Goal: Check status: Check status

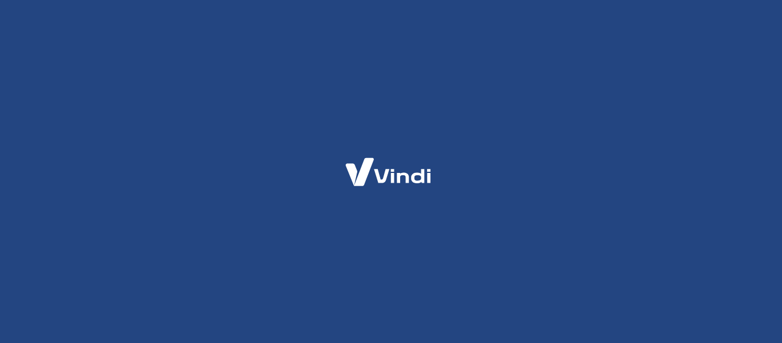
click at [428, 90] on div at bounding box center [391, 171] width 782 height 343
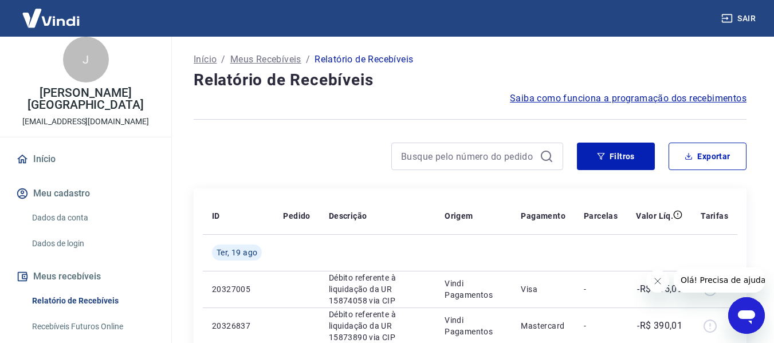
click at [250, 63] on p "Meus Recebíveis" at bounding box center [265, 60] width 71 height 14
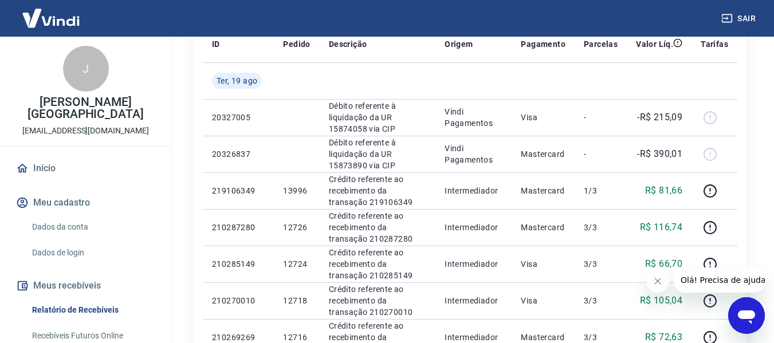
scroll to position [229, 0]
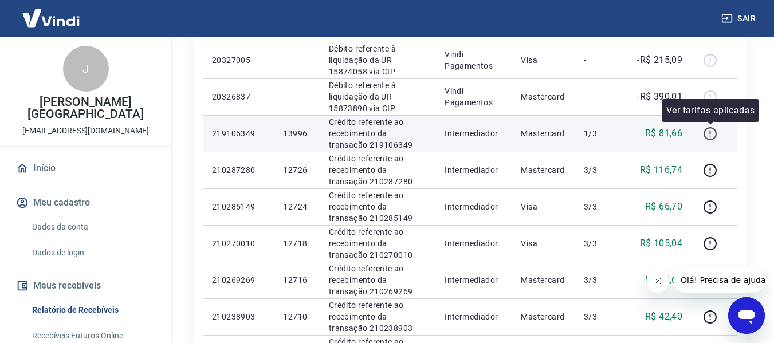
click at [707, 135] on icon "button" at bounding box center [710, 134] width 14 height 14
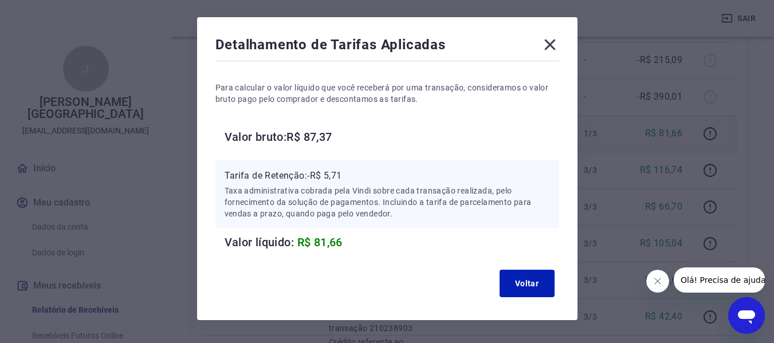
scroll to position [57, 0]
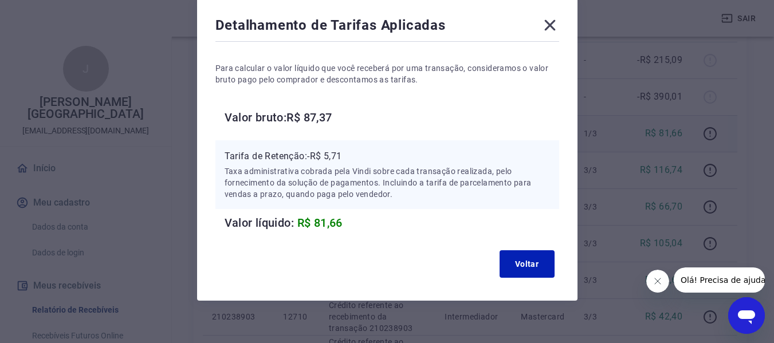
click at [551, 21] on icon at bounding box center [549, 25] width 18 height 18
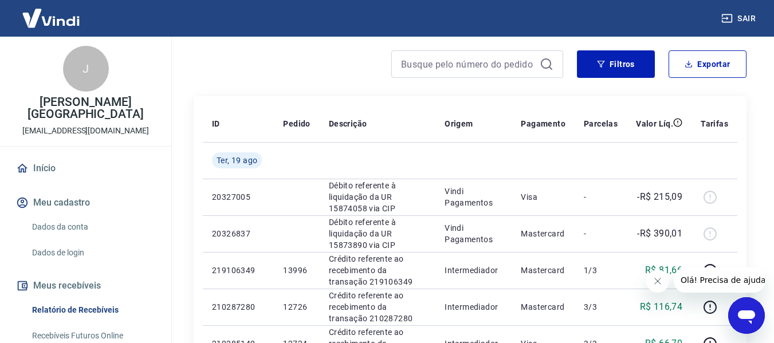
scroll to position [0, 0]
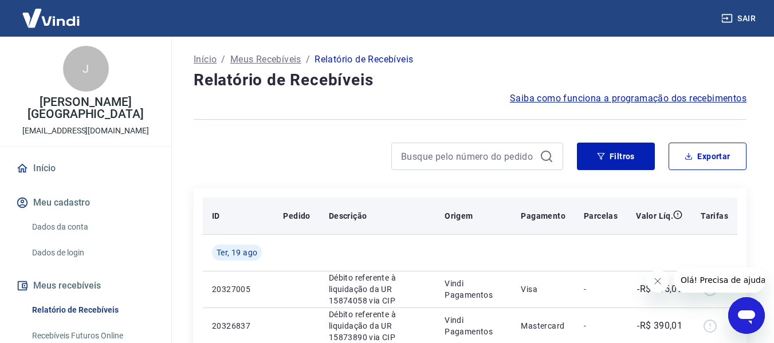
click at [711, 217] on p "Tarifas" at bounding box center [713, 215] width 27 height 11
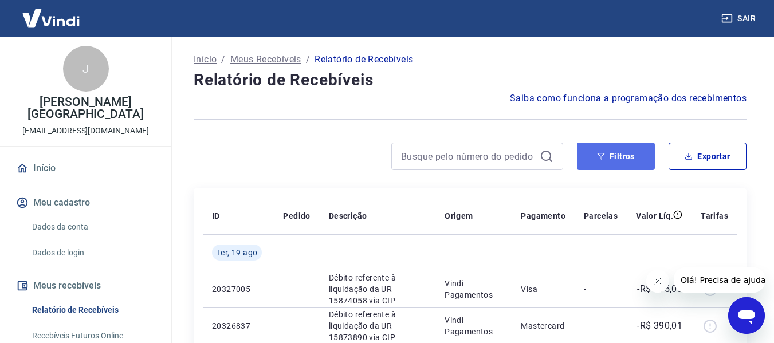
click at [615, 160] on button "Filtros" at bounding box center [616, 156] width 78 height 27
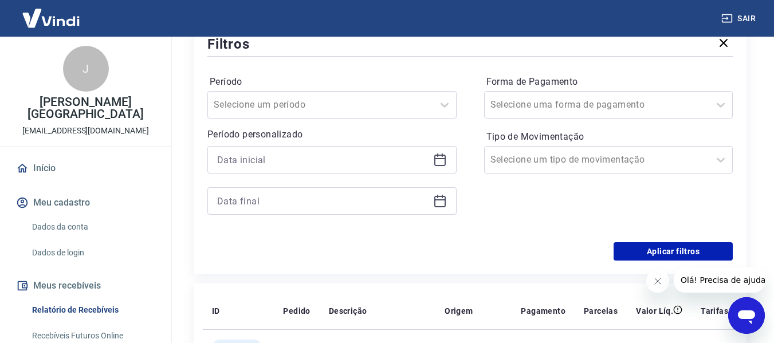
scroll to position [172, 0]
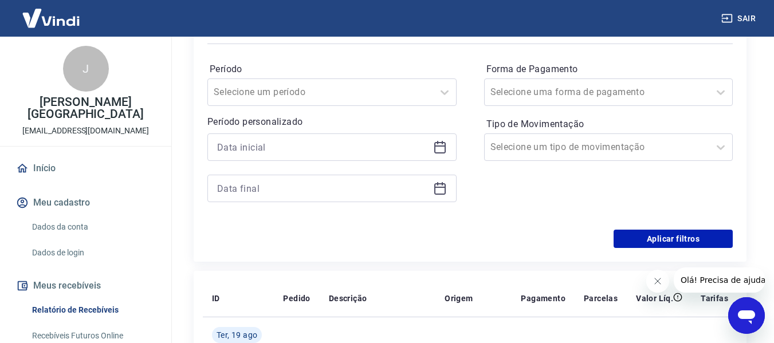
click at [437, 149] on icon at bounding box center [440, 147] width 14 height 14
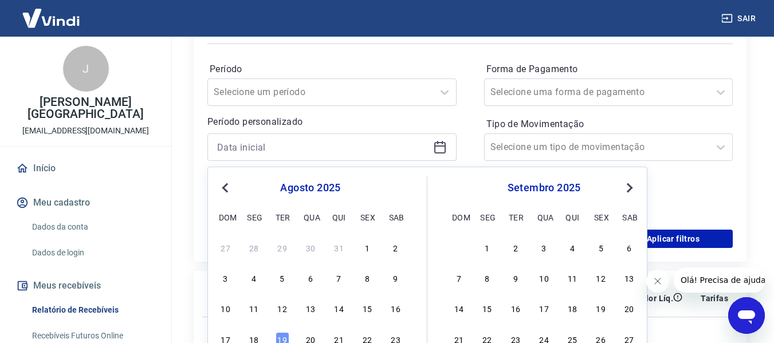
click at [240, 188] on div "agosto 2025" at bounding box center [310, 188] width 187 height 14
click at [222, 190] on button "Previous Month" at bounding box center [225, 188] width 14 height 14
click at [337, 250] on div "1" at bounding box center [339, 247] width 14 height 14
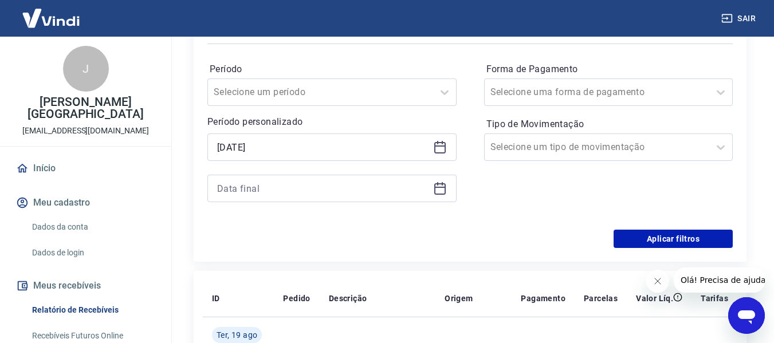
type input "01/05/2025"
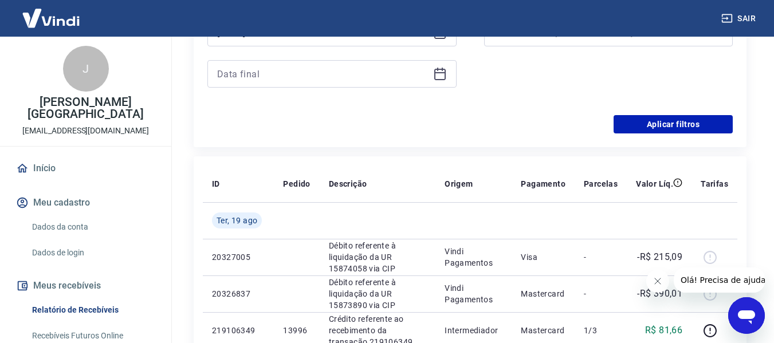
scroll to position [229, 0]
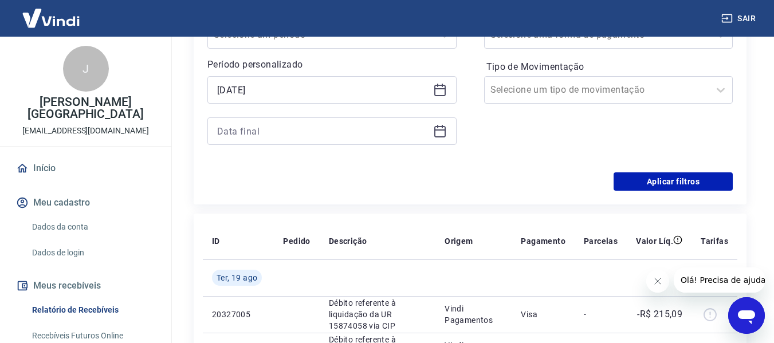
click at [438, 133] on icon at bounding box center [440, 131] width 14 height 14
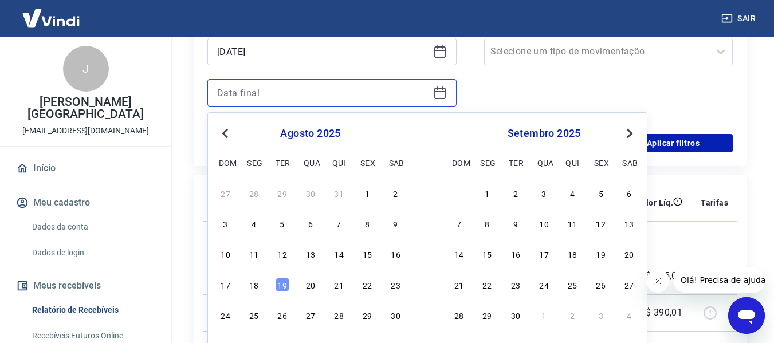
scroll to position [286, 0]
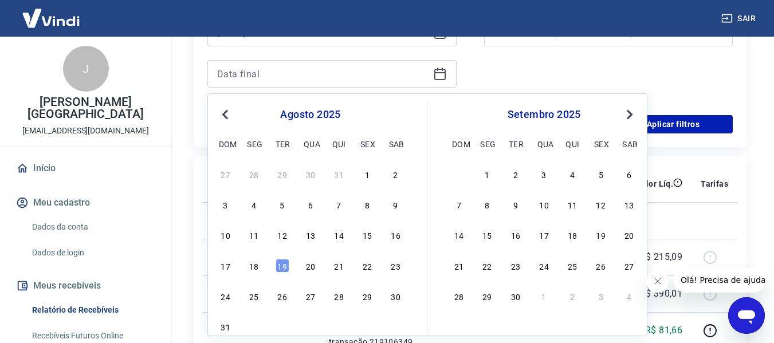
click at [225, 119] on button "Previous Month" at bounding box center [225, 115] width 14 height 14
click at [394, 299] on div "31" at bounding box center [396, 296] width 14 height 14
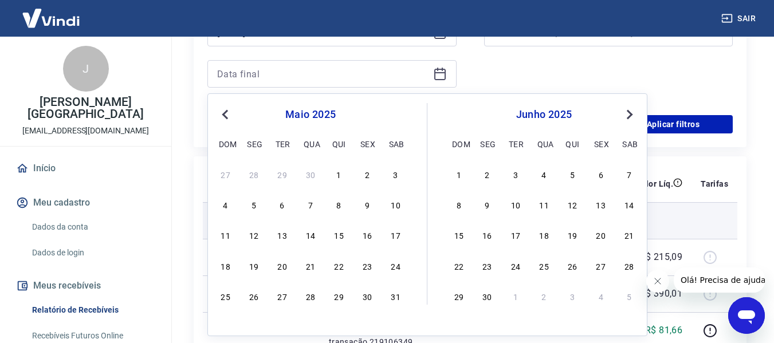
type input "31/05/2025"
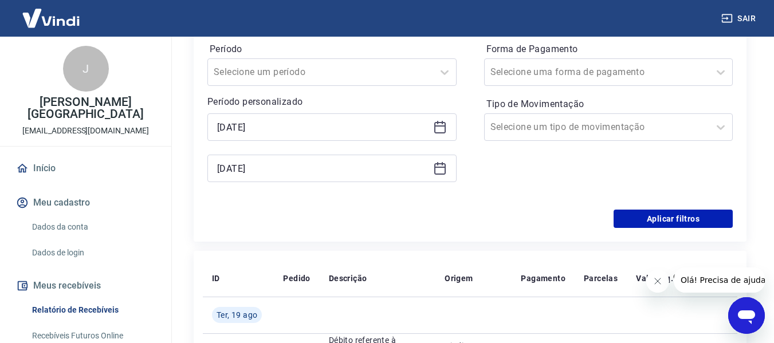
scroll to position [172, 0]
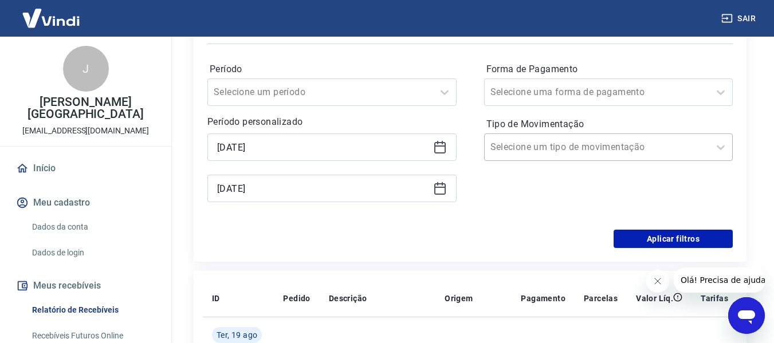
click at [536, 144] on input "Tipo de Movimentação" at bounding box center [548, 147] width 116 height 14
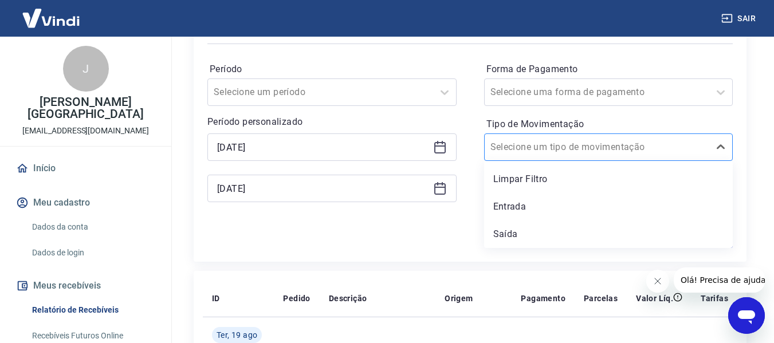
click at [536, 144] on input "Tipo de Movimentação" at bounding box center [548, 147] width 116 height 14
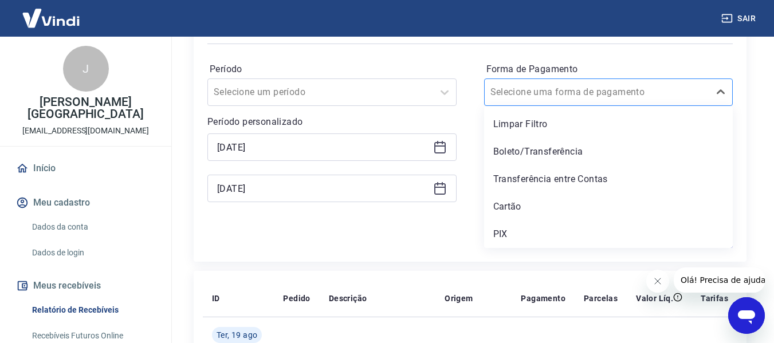
click at [559, 94] on input "Forma de Pagamento" at bounding box center [548, 92] width 116 height 14
click at [409, 92] on div at bounding box center [321, 92] width 214 height 16
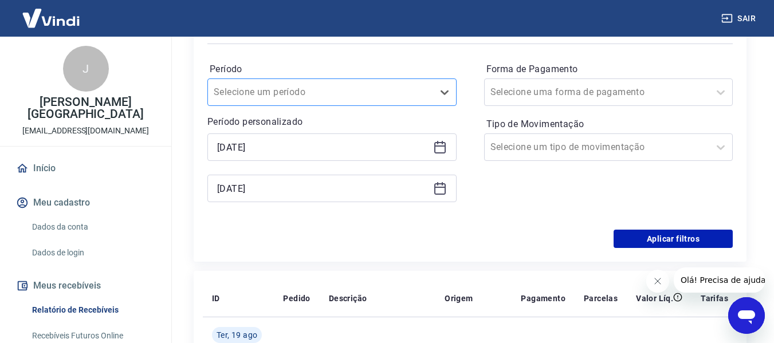
click at [409, 92] on div at bounding box center [321, 92] width 214 height 16
click at [650, 238] on button "Aplicar filtros" at bounding box center [672, 239] width 119 height 18
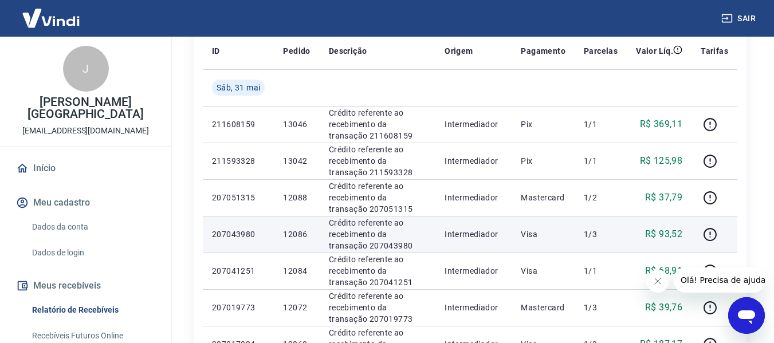
scroll to position [172, 0]
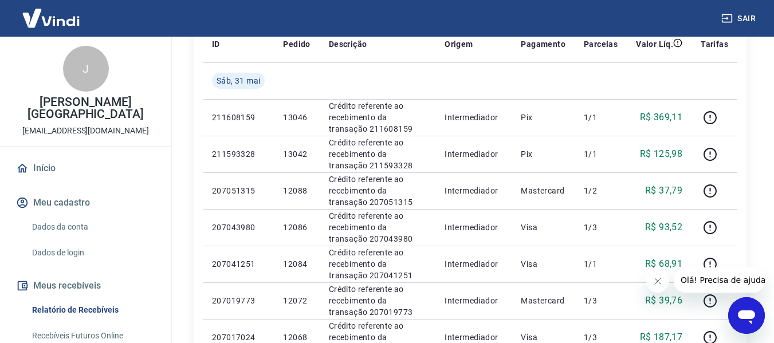
click at [658, 283] on icon "Fechar mensagem da empresa" at bounding box center [656, 281] width 9 height 9
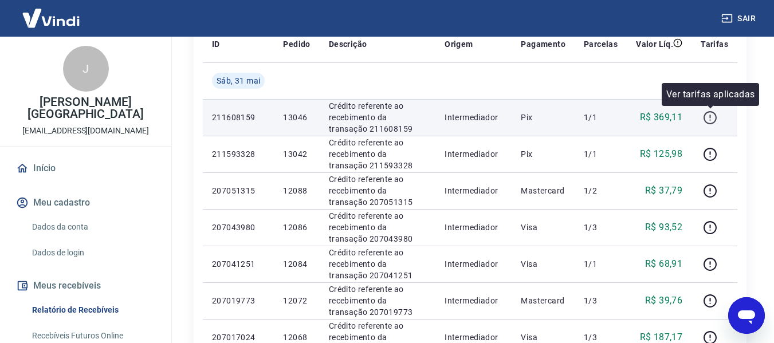
click at [712, 117] on icon "button" at bounding box center [710, 118] width 14 height 14
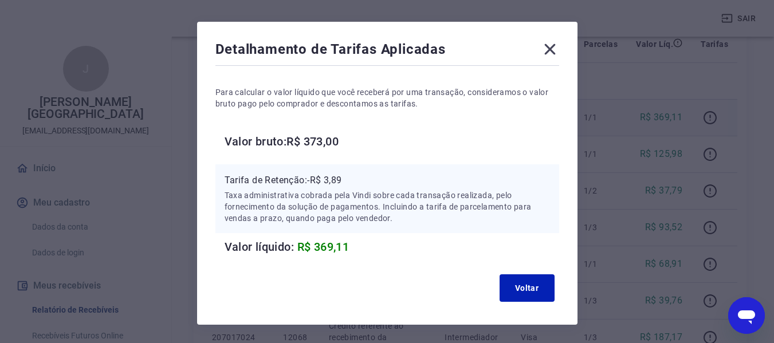
scroll to position [13, 0]
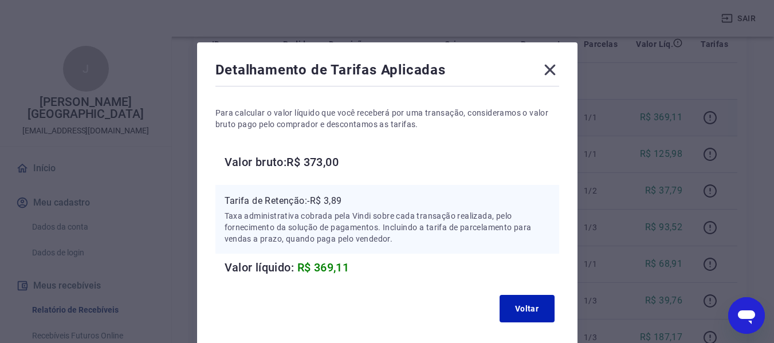
click at [553, 74] on icon at bounding box center [549, 70] width 11 height 11
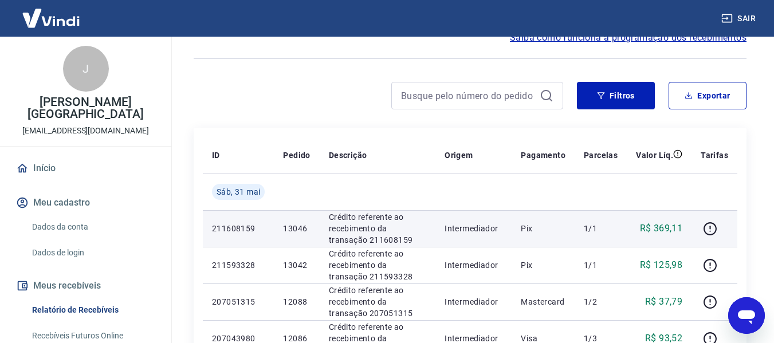
scroll to position [0, 0]
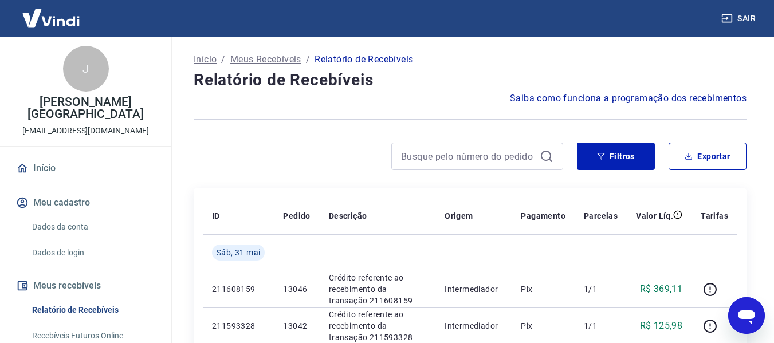
click at [57, 20] on img at bounding box center [51, 18] width 74 height 35
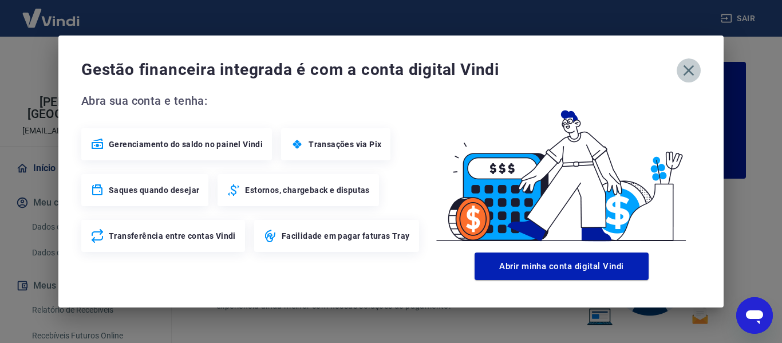
click at [685, 69] on icon "button" at bounding box center [689, 70] width 18 height 18
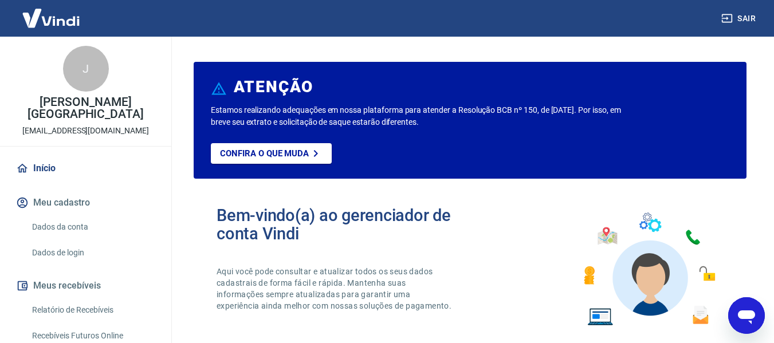
click at [52, 19] on img at bounding box center [51, 18] width 74 height 35
click at [38, 24] on img at bounding box center [51, 18] width 74 height 35
click at [46, 226] on link "Dados da conta" at bounding box center [92, 226] width 130 height 23
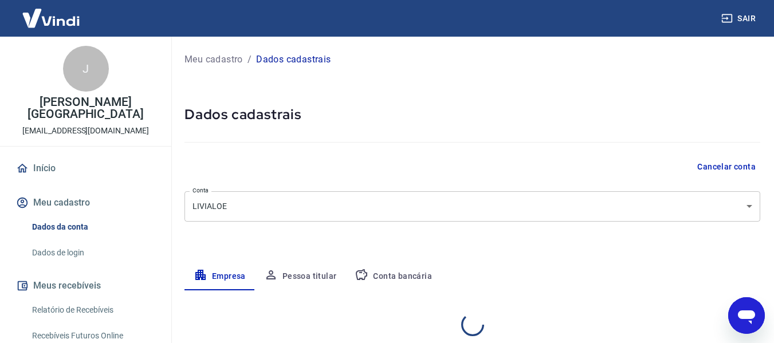
select select "GO"
select select "business"
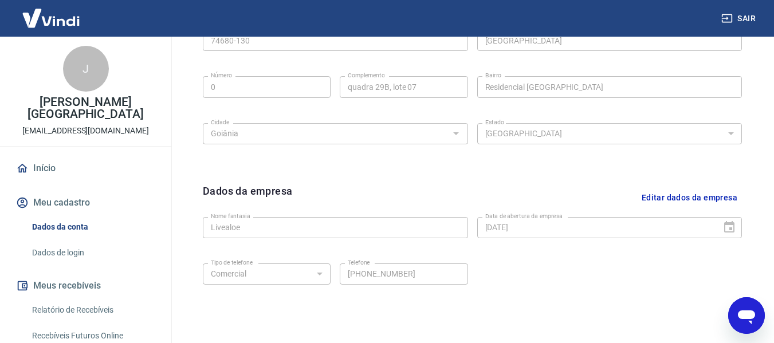
scroll to position [401, 0]
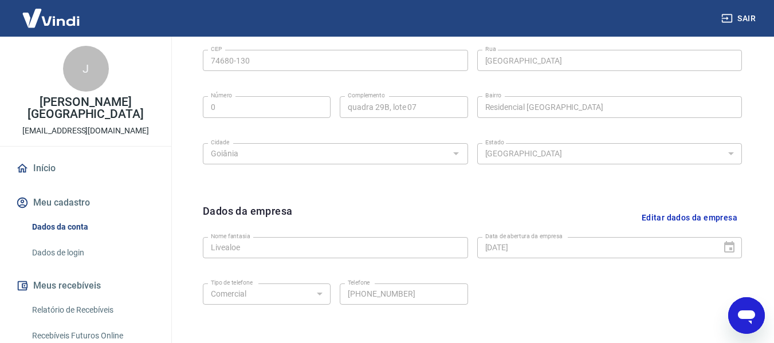
click at [26, 2] on img at bounding box center [51, 18] width 74 height 35
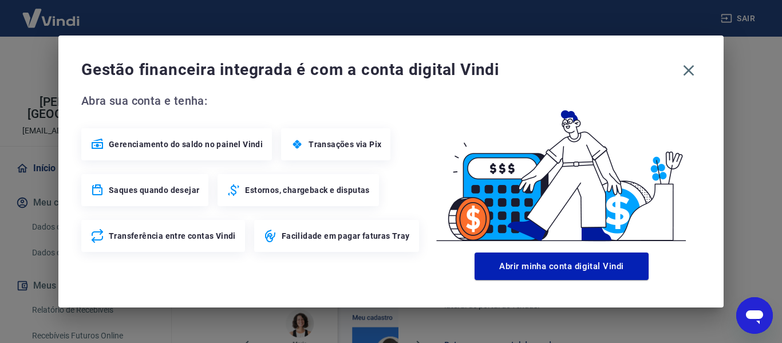
click at [36, 14] on div "Gestão financeira integrada é com a conta digital Vindi Abra sua conta e tenha:…" at bounding box center [391, 171] width 782 height 343
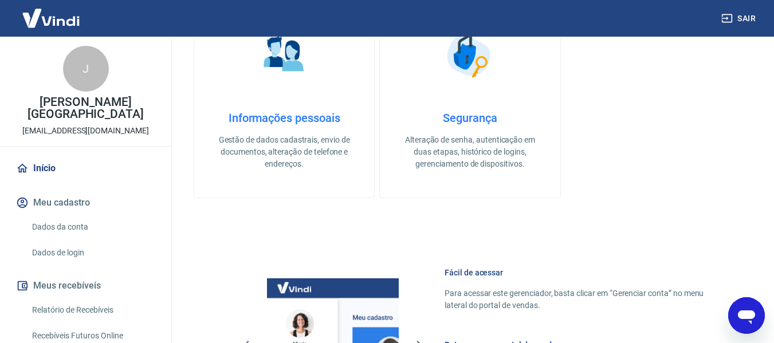
click at [45, 19] on img at bounding box center [51, 18] width 74 height 35
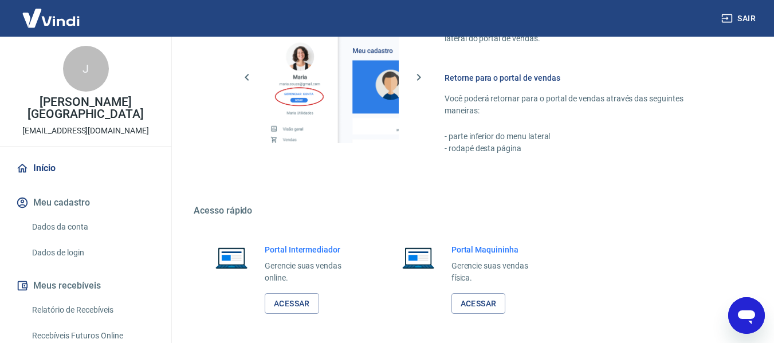
scroll to position [715, 0]
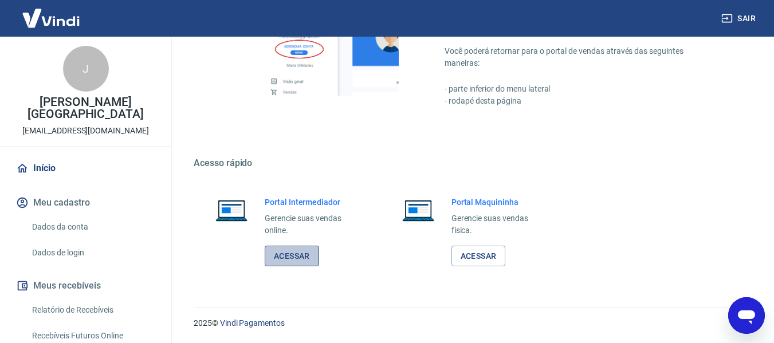
click at [296, 250] on link "Acessar" at bounding box center [292, 256] width 54 height 21
click at [324, 200] on h6 "Portal Intermediador" at bounding box center [312, 201] width 95 height 11
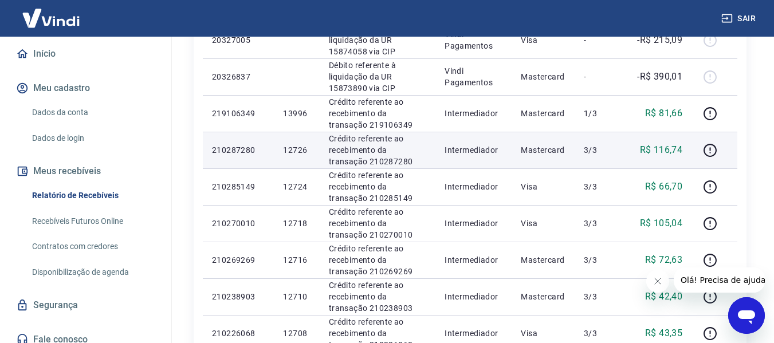
scroll to position [286, 0]
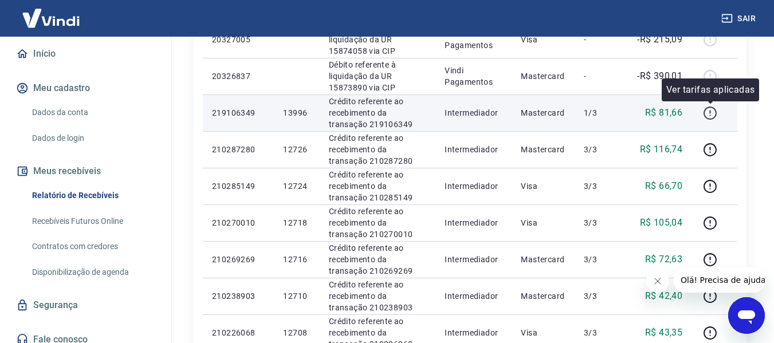
click at [710, 113] on icon "button" at bounding box center [709, 111] width 1 height 3
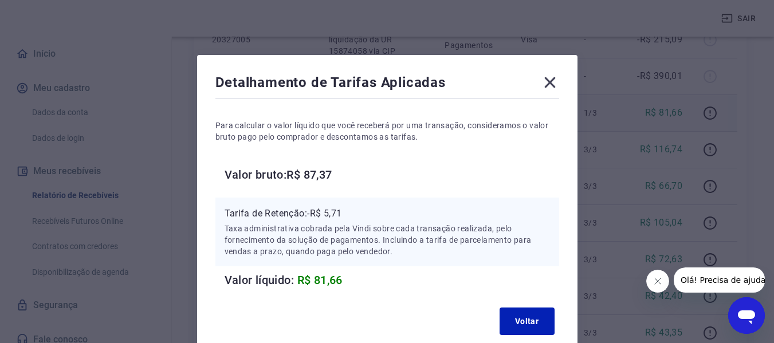
click at [555, 86] on icon at bounding box center [549, 82] width 18 height 18
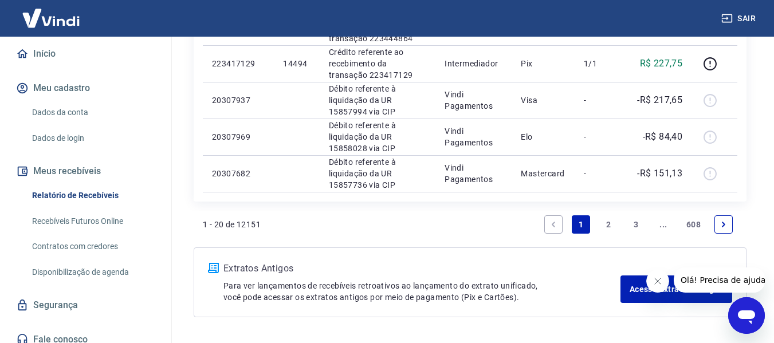
scroll to position [886, 0]
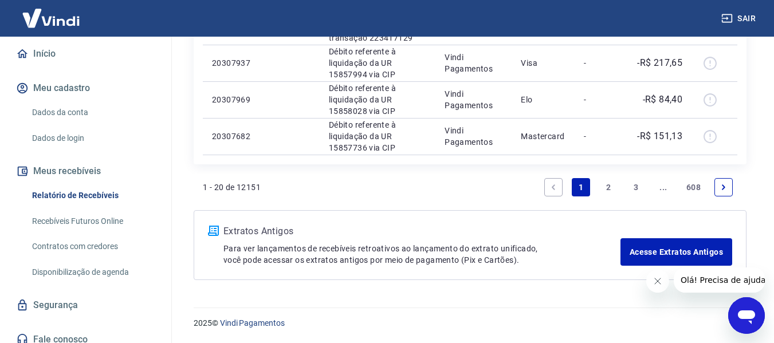
click at [110, 226] on link "Recebíveis Futuros Online" at bounding box center [92, 221] width 130 height 23
